Goal: Book appointment/travel/reservation

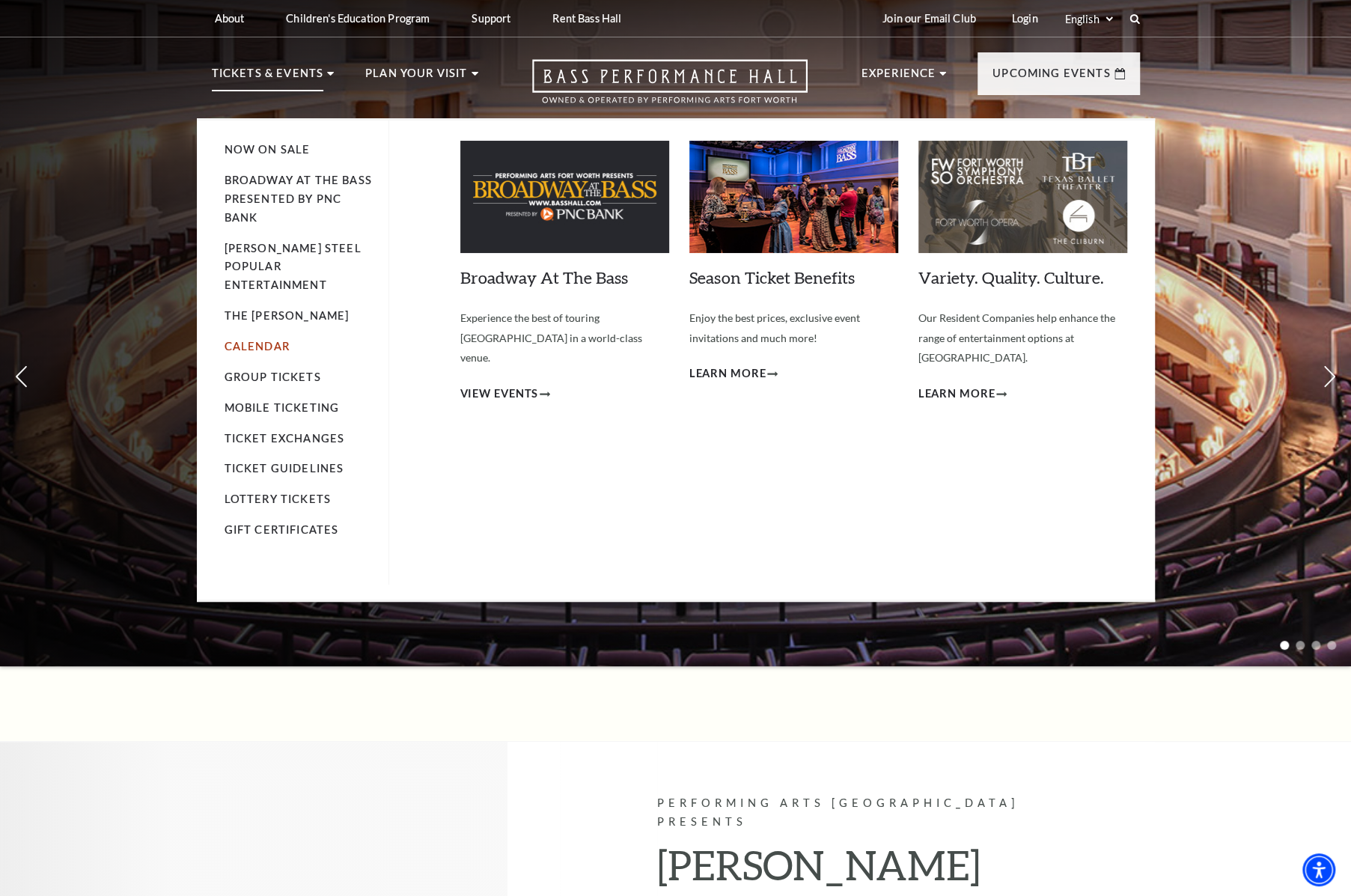
click at [281, 340] on link "Calendar" at bounding box center [257, 346] width 65 height 13
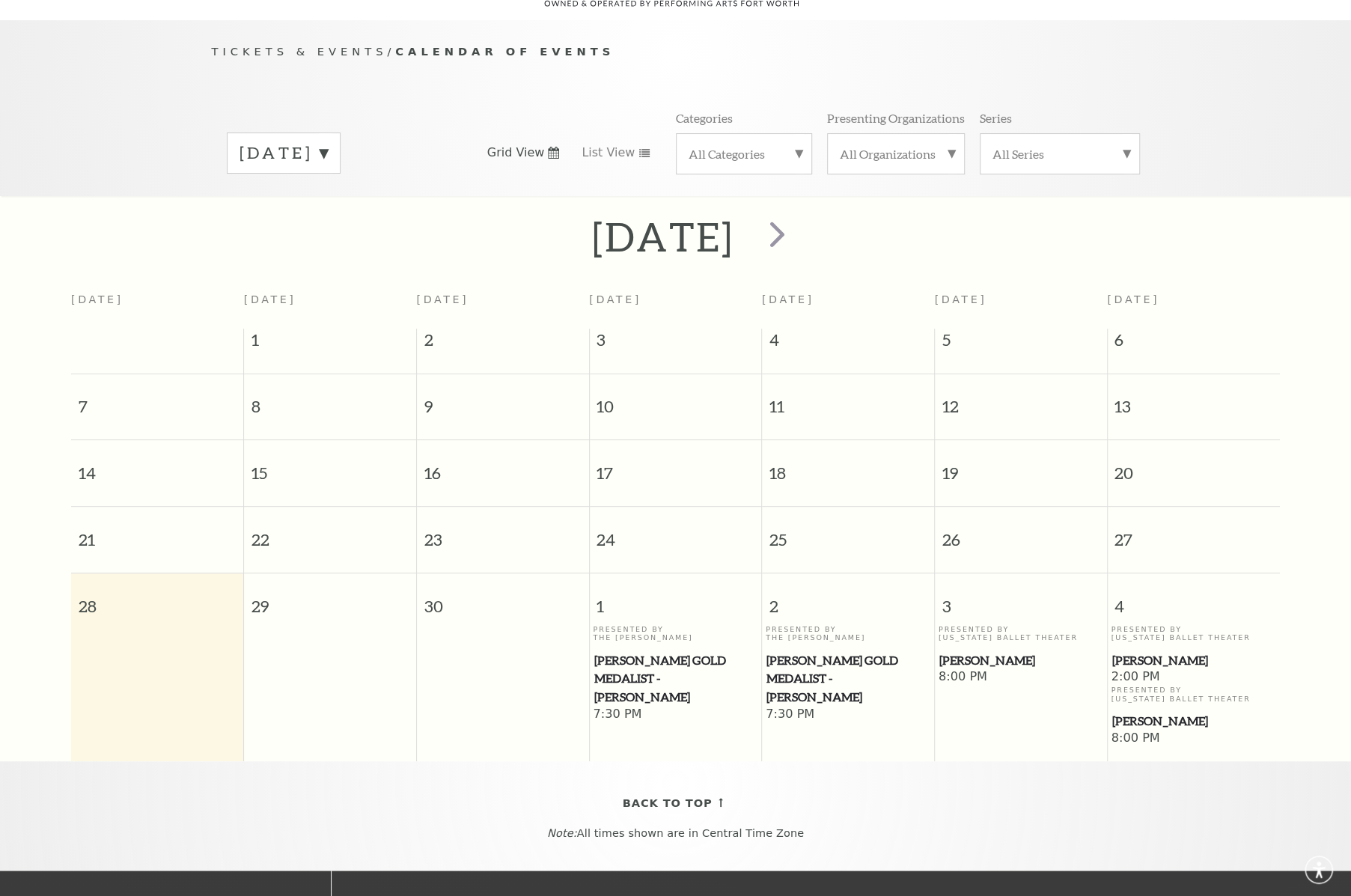
scroll to position [132, 0]
click at [798, 214] on span "next" at bounding box center [777, 233] width 43 height 43
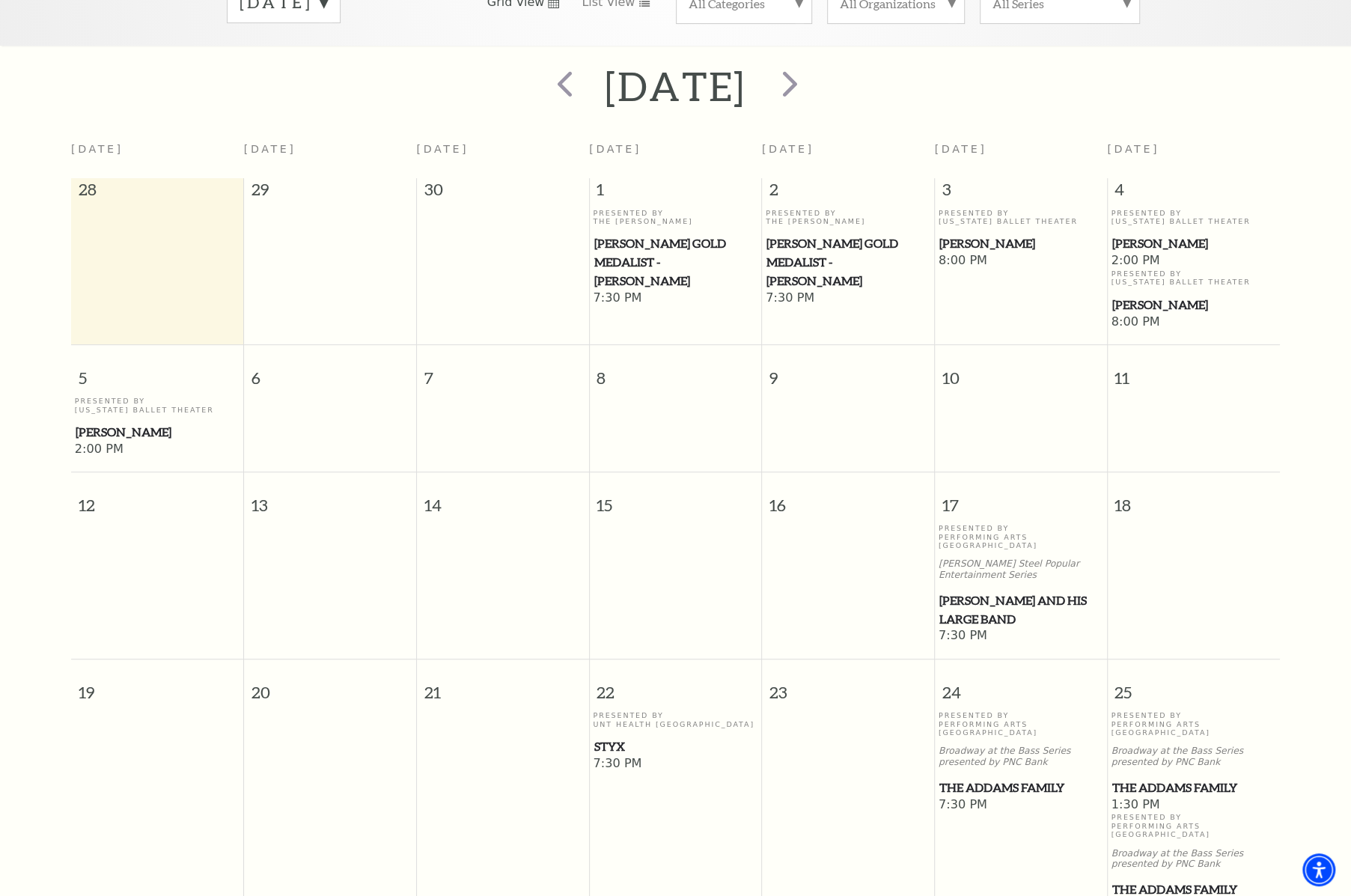
scroll to position [57, 0]
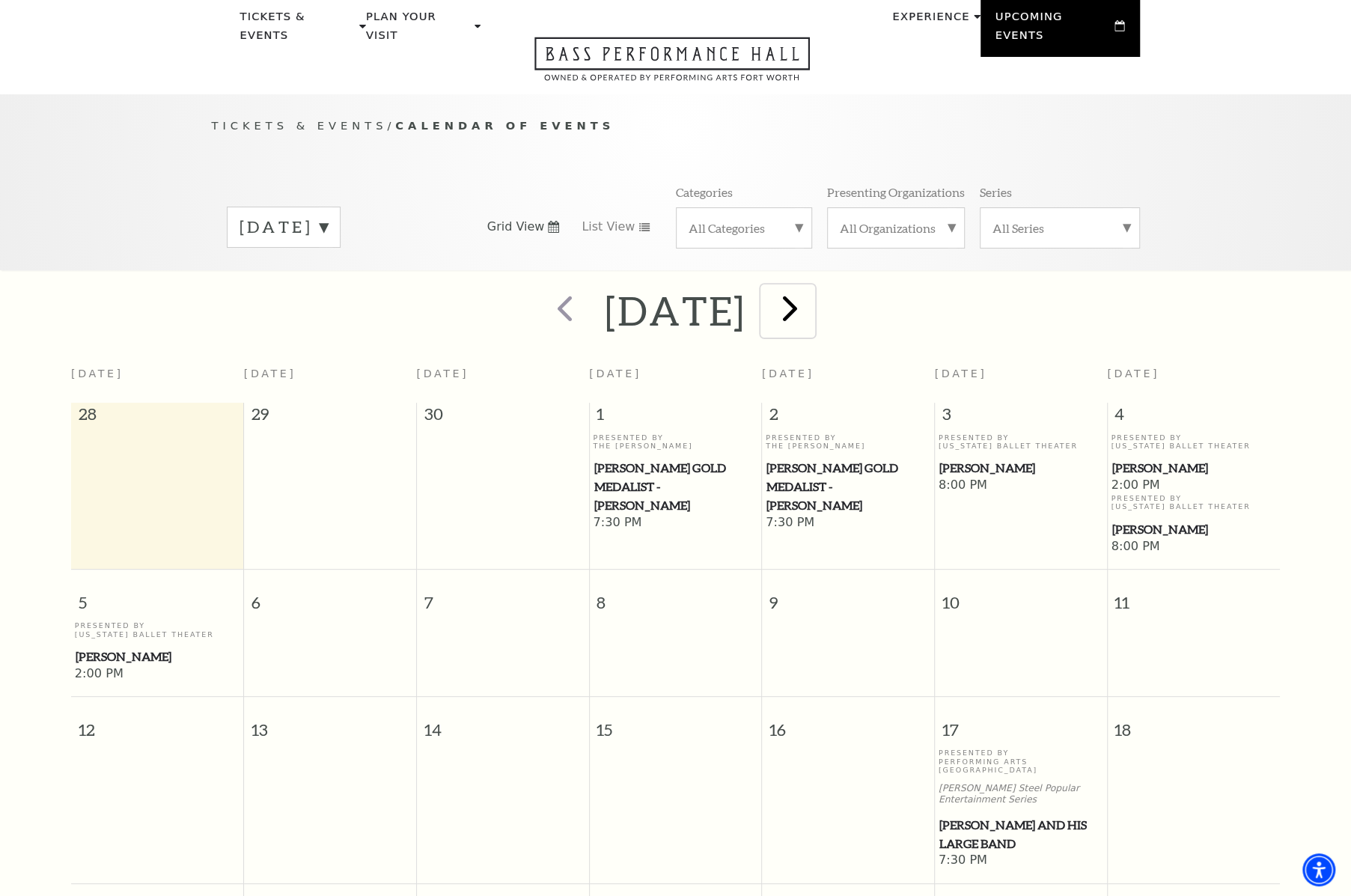
click at [811, 294] on span "next" at bounding box center [790, 308] width 43 height 43
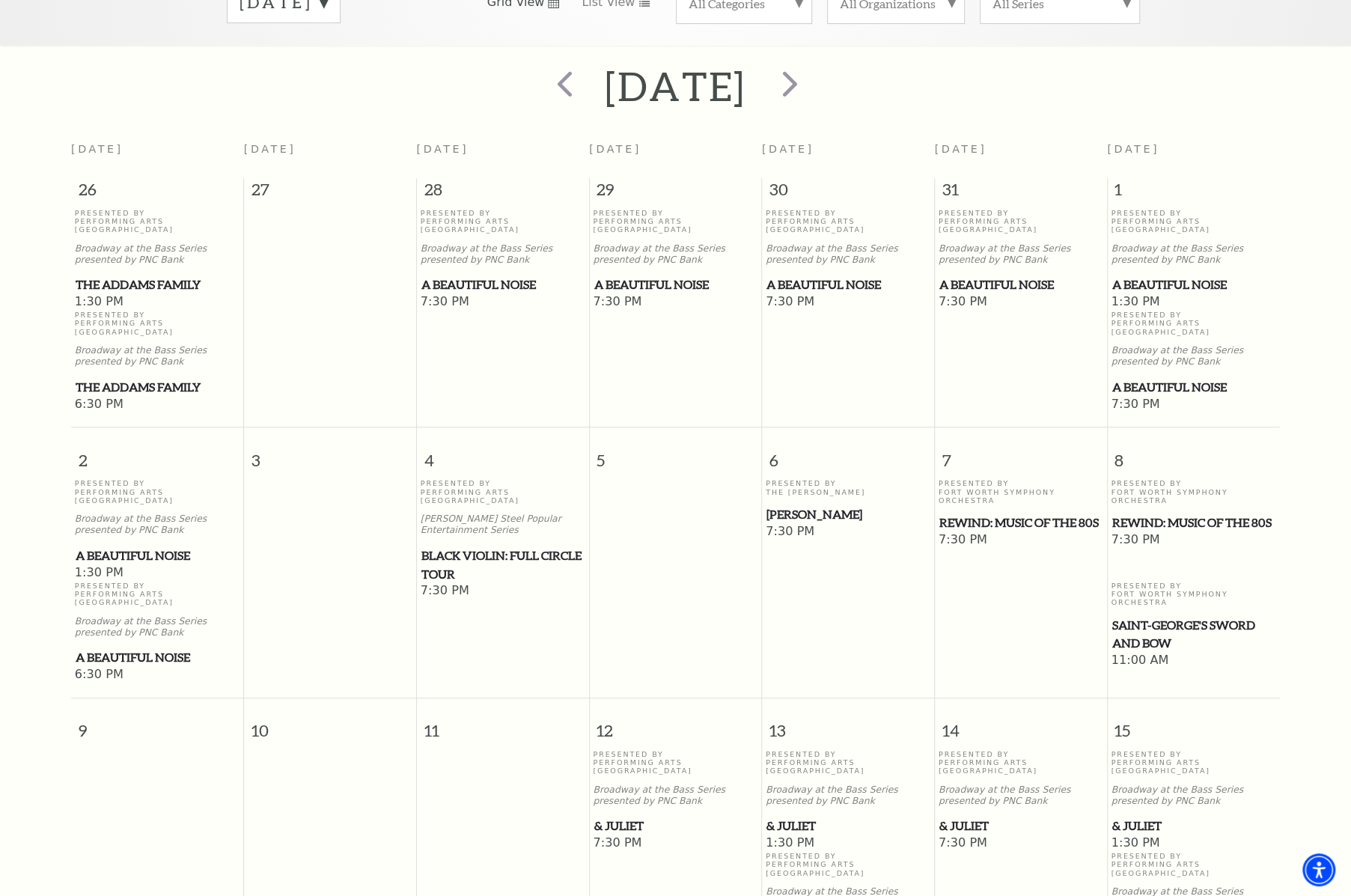
scroll to position [0, 0]
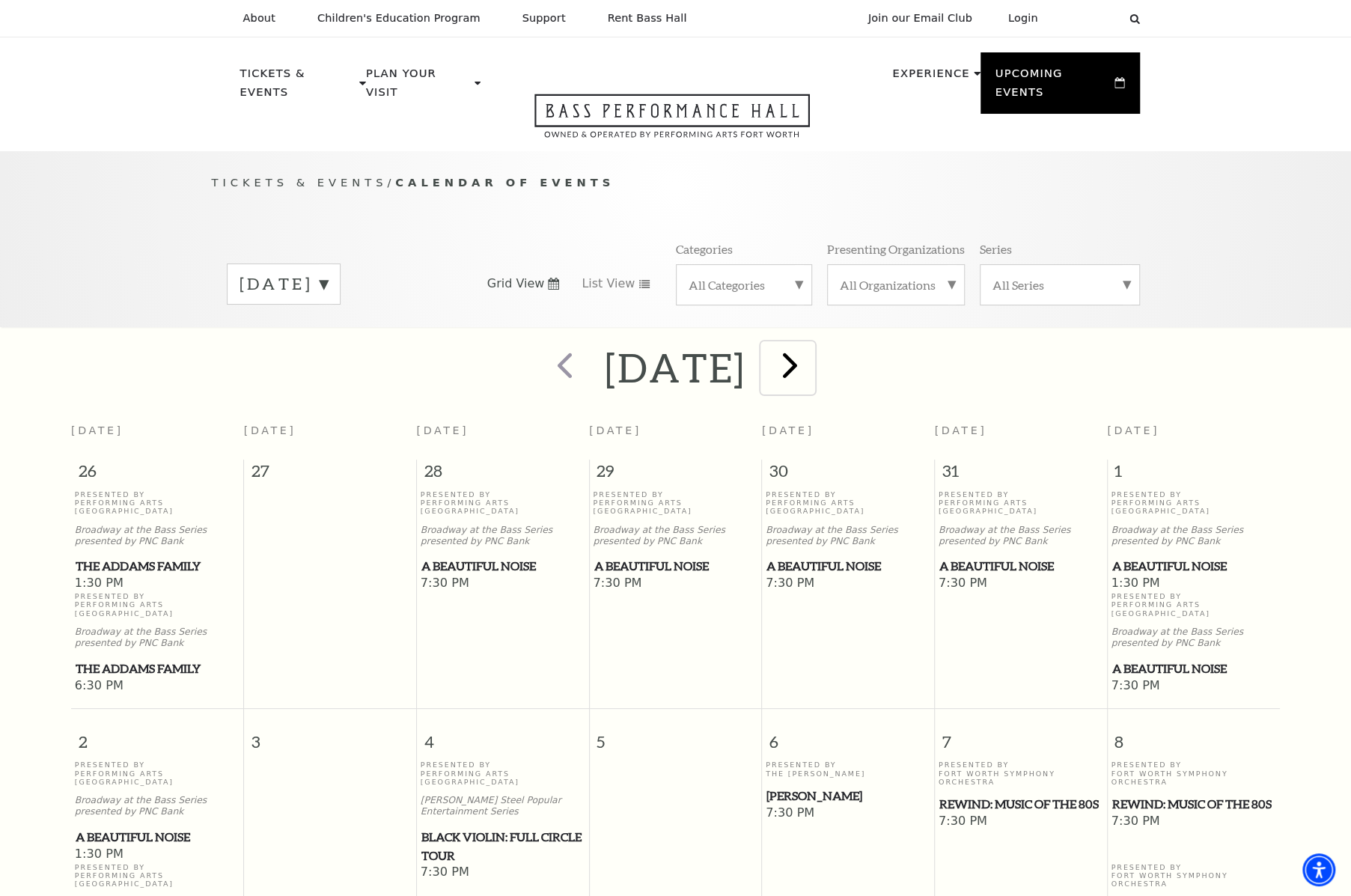
click at [811, 352] on span "next" at bounding box center [790, 364] width 43 height 43
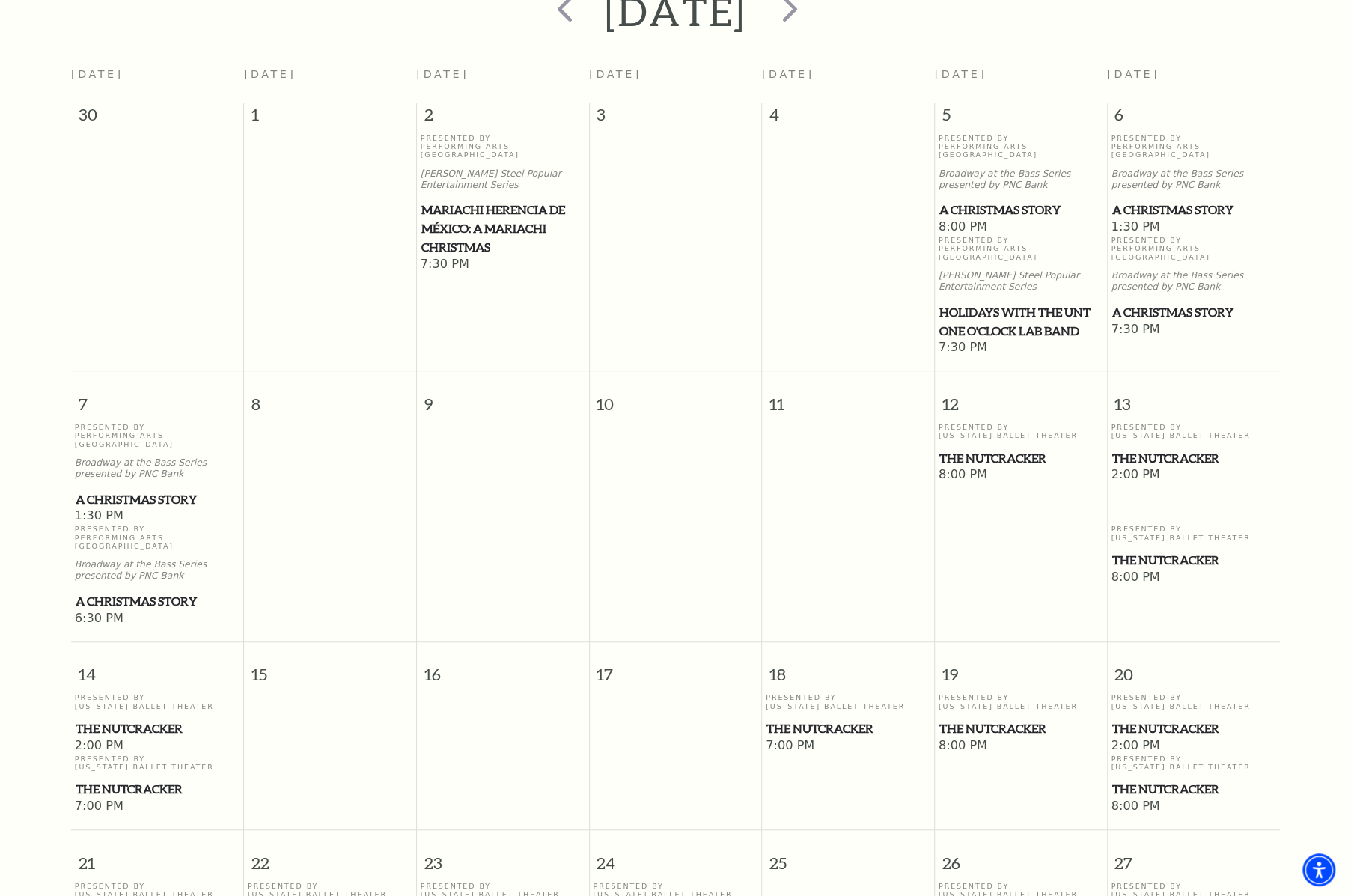
scroll to position [57, 0]
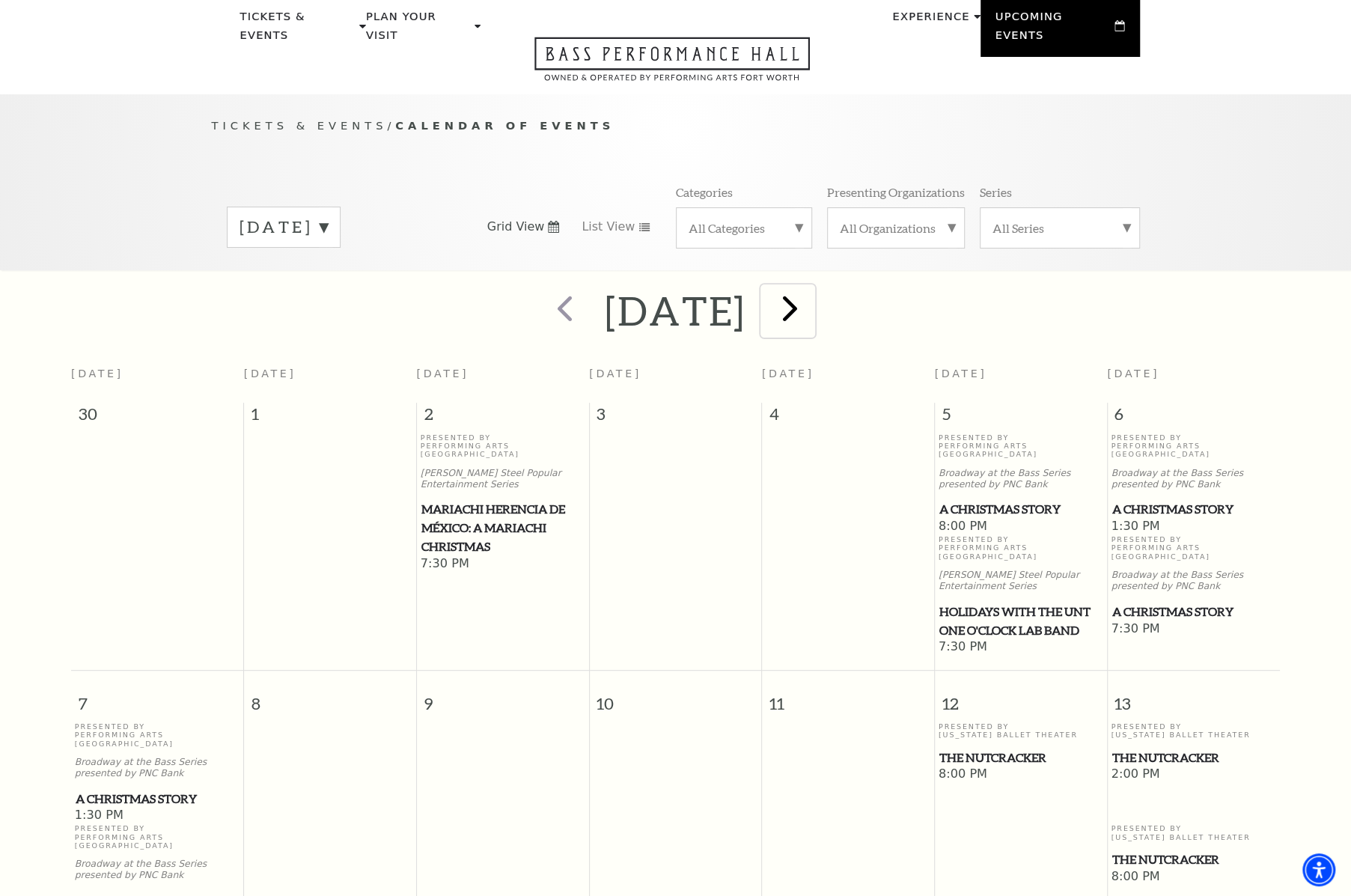
click at [811, 287] on span "next" at bounding box center [790, 308] width 43 height 43
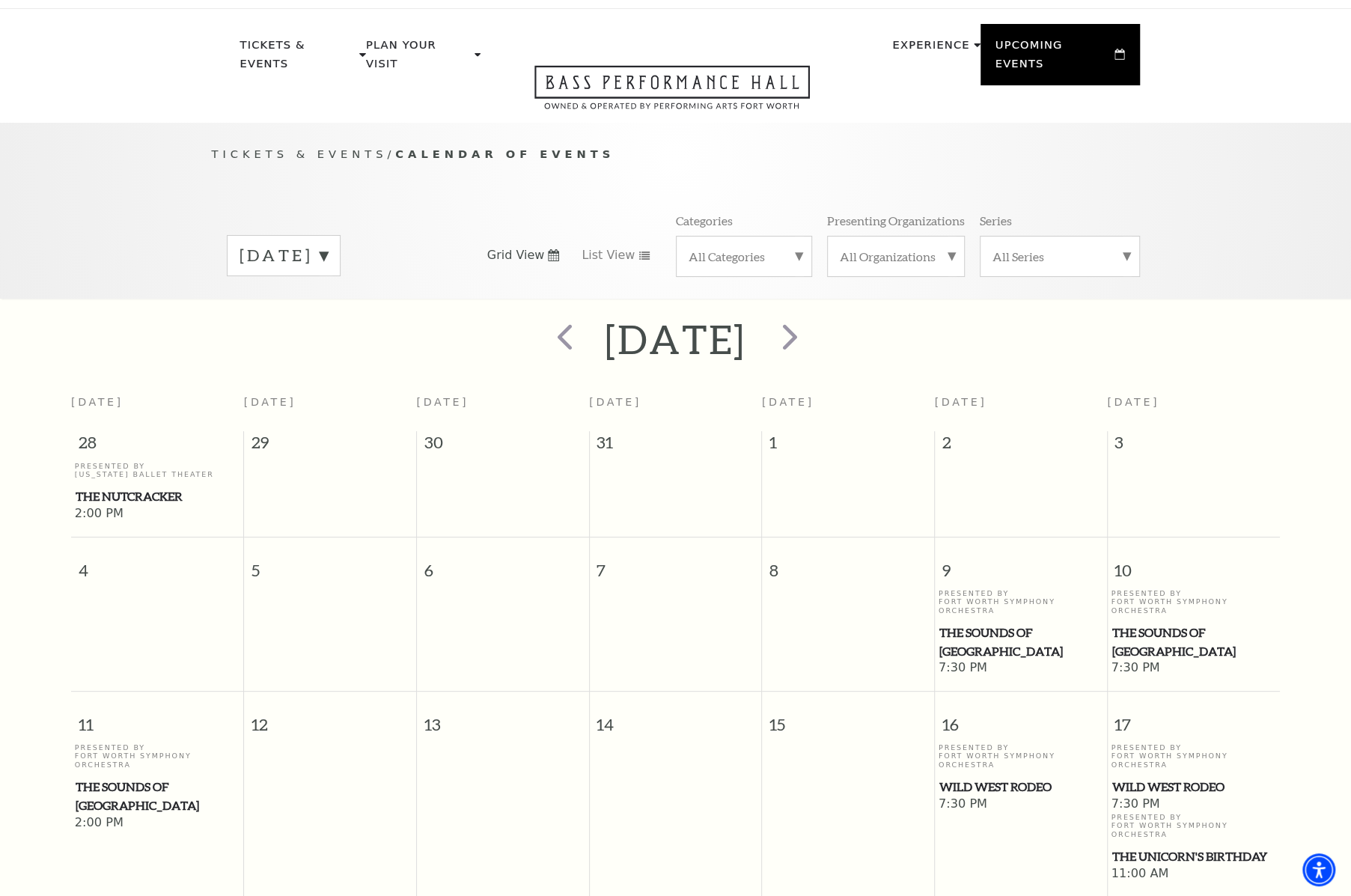
scroll to position [0, 0]
